Goal: Task Accomplishment & Management: Use online tool/utility

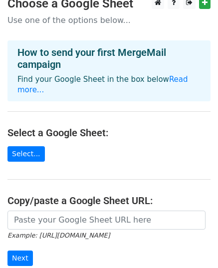
scroll to position [11, 0]
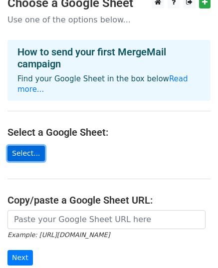
click at [28, 146] on link "Select..." at bounding box center [25, 153] width 37 height 15
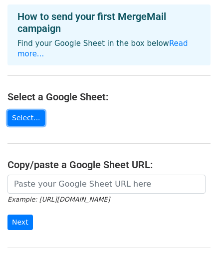
scroll to position [47, 0]
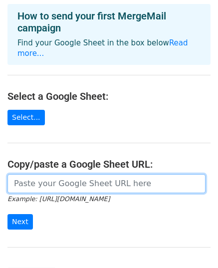
click at [114, 181] on input "url" at bounding box center [106, 183] width 198 height 19
paste input "https://docs.google.com/spreadsheets/d/1z15R5Ej0DQjUciPq1-raVkrp2wFz5_9YYzcyxrz…"
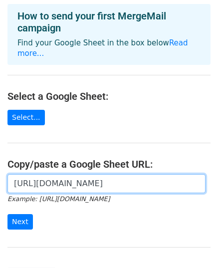
scroll to position [0, 205]
type input "https://docs.google.com/spreadsheets/d/1z15R5Ej0DQjUciPq1-raVkrp2wFz5_9YYzcyxrz…"
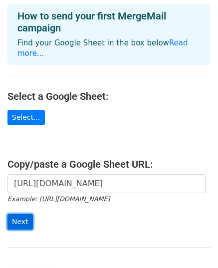
click at [18, 214] on input "Next" at bounding box center [19, 221] width 25 height 15
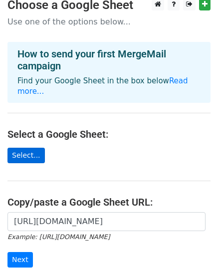
scroll to position [10, 0]
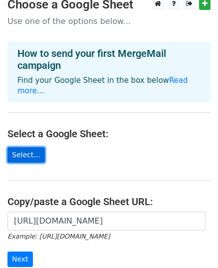
click at [27, 147] on link "Select..." at bounding box center [25, 154] width 37 height 15
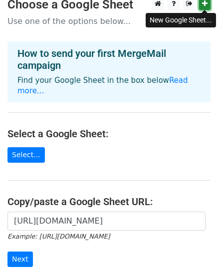
scroll to position [0, 0]
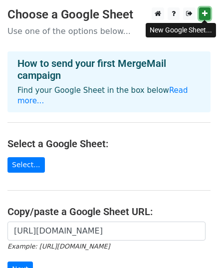
click at [203, 15] on icon at bounding box center [204, 13] width 5 height 7
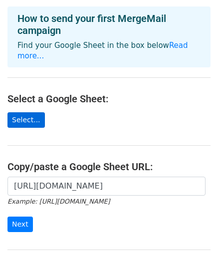
scroll to position [97, 0]
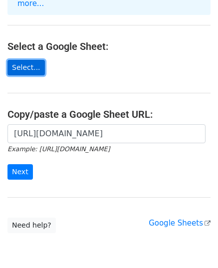
click at [34, 60] on link "Select..." at bounding box center [25, 67] width 37 height 15
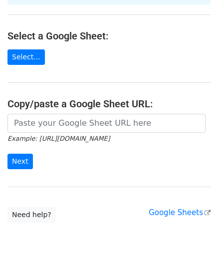
scroll to position [107, 0]
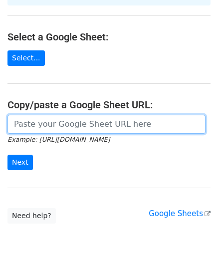
click at [82, 115] on input "url" at bounding box center [106, 124] width 198 height 19
paste input "first name email company [PERSON_NAME] [EMAIL_ADDRESS][DOMAIN_NAME] Brooklyn Yo…"
type input "first name email company [PERSON_NAME] [EMAIL_ADDRESS][DOMAIN_NAME] Brooklyn Yo…"
paste input "https://docs.google.com/spreadsheets/d/1_sUfPdeV0yzfDvcDXTkf3rp-MjtZqMtJflDVfIo…"
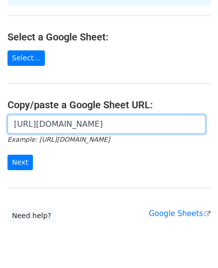
scroll to position [0, 203]
type input "https://docs.google.com/spreadsheets/d/1_sUfPdeV0yzfDvcDXTkf3rp-MjtZqMtJflDVfIo…"
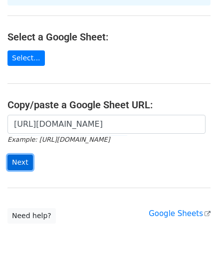
scroll to position [0, 0]
click at [16, 155] on input "Next" at bounding box center [19, 162] width 25 height 15
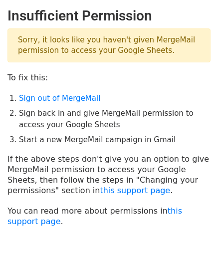
click at [72, 117] on li "Sign back in and give MergeMail permission to access your Google Sheets" at bounding box center [115, 119] width 192 height 22
click at [56, 96] on link "Sign out of MergeMail" at bounding box center [59, 98] width 81 height 9
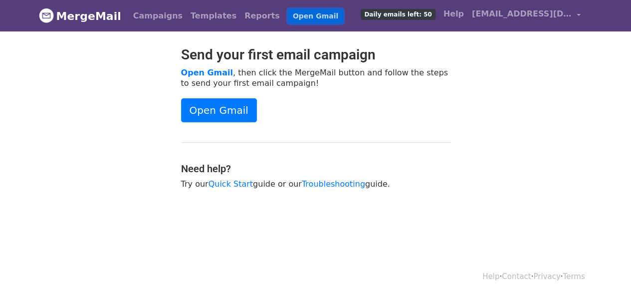
click at [288, 15] on link "Open Gmail" at bounding box center [315, 16] width 55 height 14
click at [220, 99] on link "Open Gmail" at bounding box center [219, 110] width 76 height 24
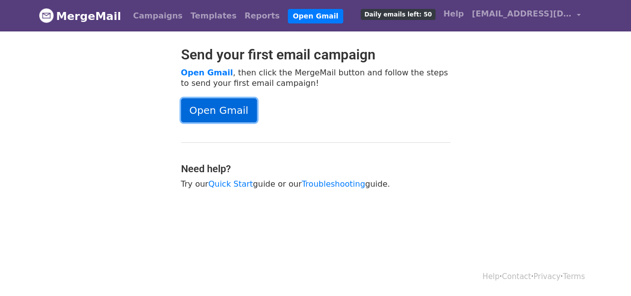
click at [200, 108] on link "Open Gmail" at bounding box center [219, 110] width 76 height 24
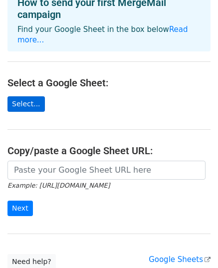
scroll to position [62, 0]
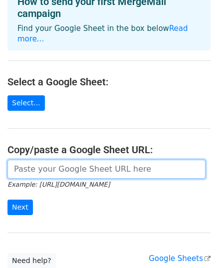
click at [44, 160] on input "url" at bounding box center [106, 169] width 198 height 19
paste input "https://docs.google.com/spreadsheets/d/1_sUfPdeV0yzfDvcDXTkf3rp-MjtZqMtJflDVfIo…"
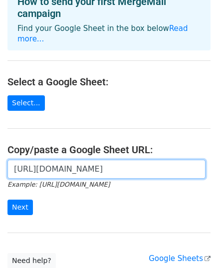
scroll to position [0, 203]
type input "https://docs.google.com/spreadsheets/d/1_sUfPdeV0yzfDvcDXTkf3rp-MjtZqMtJflDVfIo…"
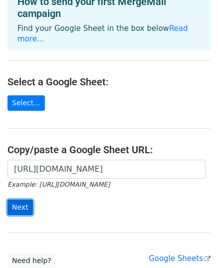
scroll to position [0, 0]
click at [15, 200] on input "Next" at bounding box center [19, 207] width 25 height 15
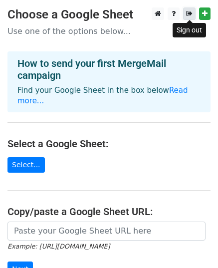
click at [187, 11] on icon at bounding box center [189, 13] width 6 height 7
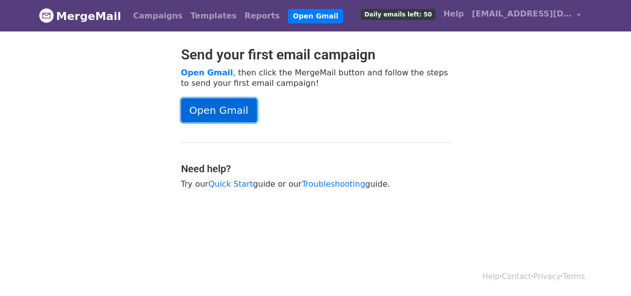
click at [223, 115] on link "Open Gmail" at bounding box center [219, 110] width 76 height 24
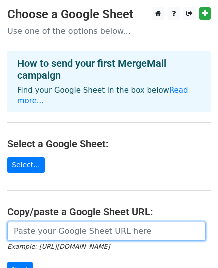
click at [42, 222] on input "url" at bounding box center [106, 231] width 198 height 19
paste input "https://docs.google.com/spreadsheets/d/1_sUfPdeV0yzfDvcDXTkf3rp-MjtZqMtJflDVfIo…"
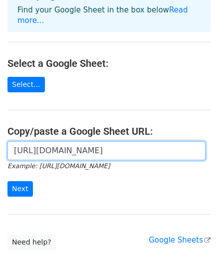
scroll to position [81, 0]
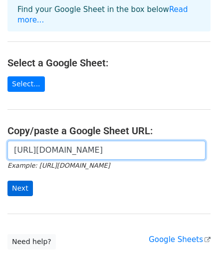
type input "https://docs.google.com/spreadsheets/d/1_sUfPdeV0yzfDvcDXTkf3rp-MjtZqMtJflDVfIo…"
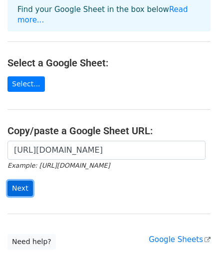
scroll to position [0, 0]
click at [22, 181] on input "Next" at bounding box center [19, 188] width 25 height 15
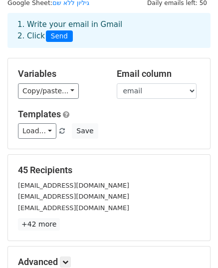
scroll to position [35, 0]
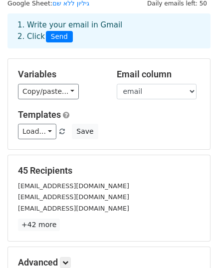
click at [53, 35] on span "Send" at bounding box center [59, 37] width 27 height 12
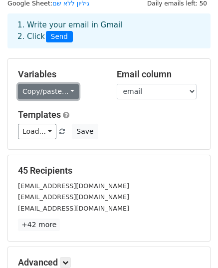
click at [54, 91] on link "Copy/paste..." at bounding box center [48, 91] width 61 height 15
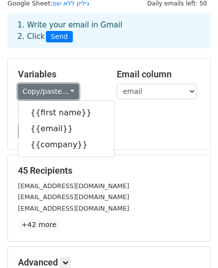
click at [54, 91] on link "Copy/paste..." at bounding box center [48, 91] width 61 height 15
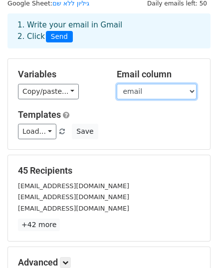
click at [154, 95] on select "first name email company" at bounding box center [157, 91] width 80 height 15
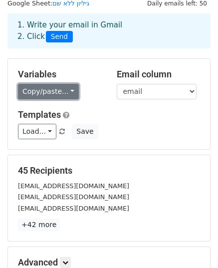
click at [52, 91] on link "Copy/paste..." at bounding box center [48, 91] width 61 height 15
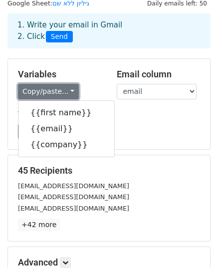
click at [52, 91] on link "Copy/paste..." at bounding box center [48, 91] width 61 height 15
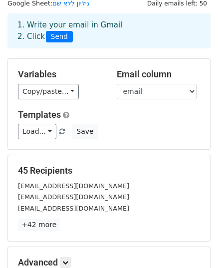
click at [72, 70] on h5 "Variables" at bounding box center [60, 74] width 84 height 11
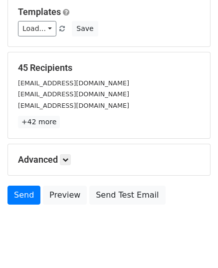
scroll to position [141, 0]
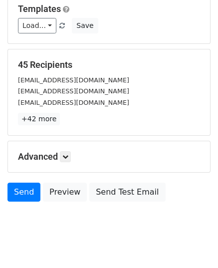
click at [51, 159] on h5 "Advanced" at bounding box center [109, 156] width 182 height 11
click at [67, 154] on icon at bounding box center [65, 157] width 6 height 6
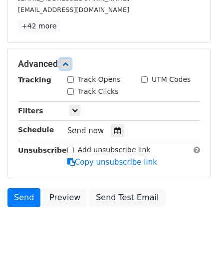
scroll to position [233, 0]
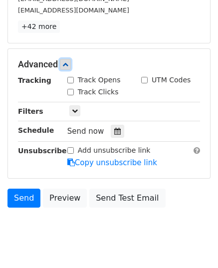
click at [66, 65] on icon at bounding box center [65, 64] width 6 height 6
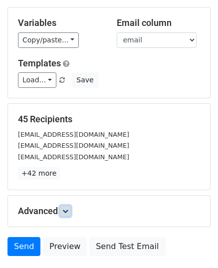
scroll to position [75, 0]
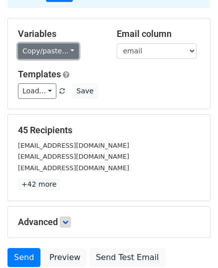
click at [57, 53] on link "Copy/paste..." at bounding box center [48, 50] width 61 height 15
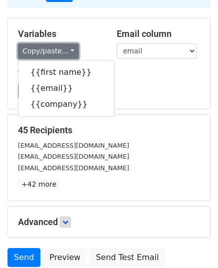
click at [57, 53] on link "Copy/paste..." at bounding box center [48, 50] width 61 height 15
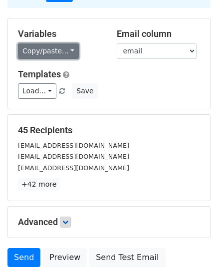
click at [39, 54] on link "Copy/paste..." at bounding box center [48, 50] width 61 height 15
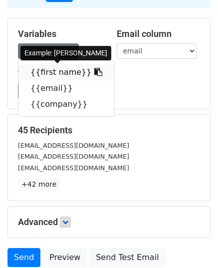
click at [94, 73] on icon at bounding box center [98, 72] width 8 height 8
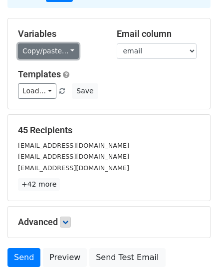
click at [62, 52] on link "Copy/paste..." at bounding box center [48, 50] width 61 height 15
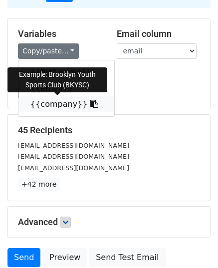
click at [90, 104] on icon at bounding box center [94, 104] width 8 height 8
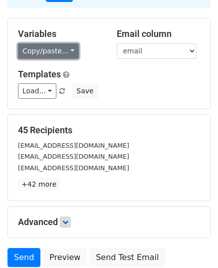
click at [45, 46] on link "Copy/paste..." at bounding box center [48, 50] width 61 height 15
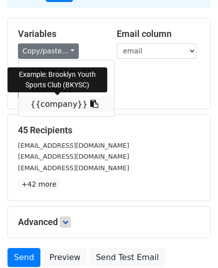
click at [55, 103] on link "{{company}}" at bounding box center [66, 104] width 96 height 16
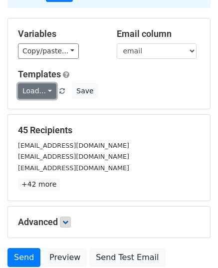
click at [43, 89] on link "Load..." at bounding box center [37, 90] width 38 height 15
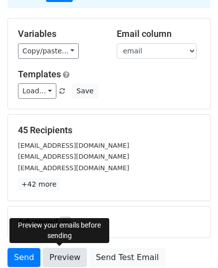
click at [52, 258] on link "Preview" at bounding box center [65, 257] width 44 height 19
click at [55, 255] on link "Preview" at bounding box center [65, 257] width 44 height 19
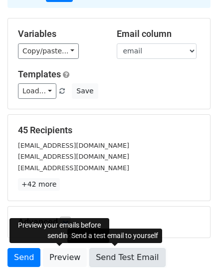
click at [116, 259] on link "Send Test Email" at bounding box center [127, 257] width 76 height 19
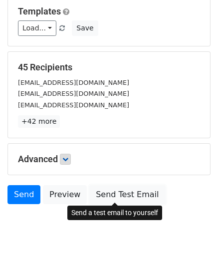
scroll to position [139, 0]
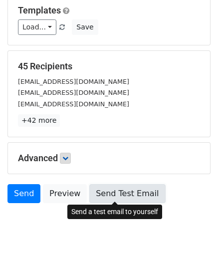
click at [119, 194] on link "Send Test Email" at bounding box center [127, 193] width 76 height 19
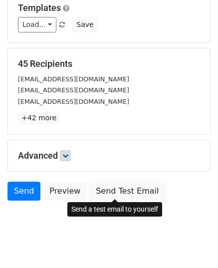
scroll to position [157, 0]
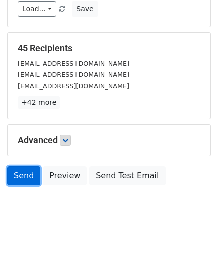
click at [22, 174] on link "Send" at bounding box center [23, 175] width 33 height 19
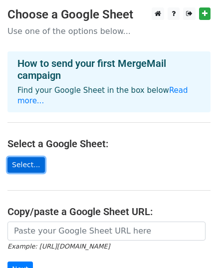
click at [20, 157] on link "Select..." at bounding box center [25, 164] width 37 height 15
click at [26, 157] on link "Select..." at bounding box center [25, 164] width 37 height 15
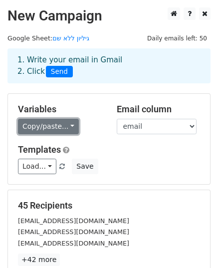
click at [51, 122] on link "Copy/paste..." at bounding box center [48, 126] width 61 height 15
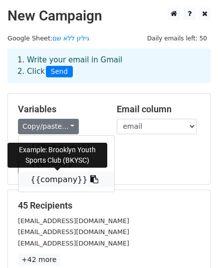
click at [90, 181] on icon at bounding box center [94, 179] width 8 height 8
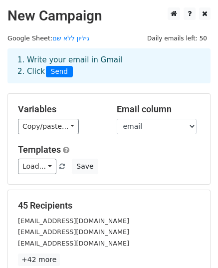
scroll to position [127, 0]
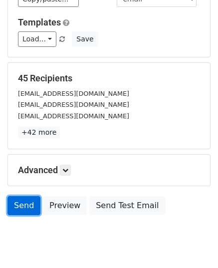
click at [26, 203] on link "Send" at bounding box center [23, 205] width 33 height 19
